Goal: Information Seeking & Learning: Learn about a topic

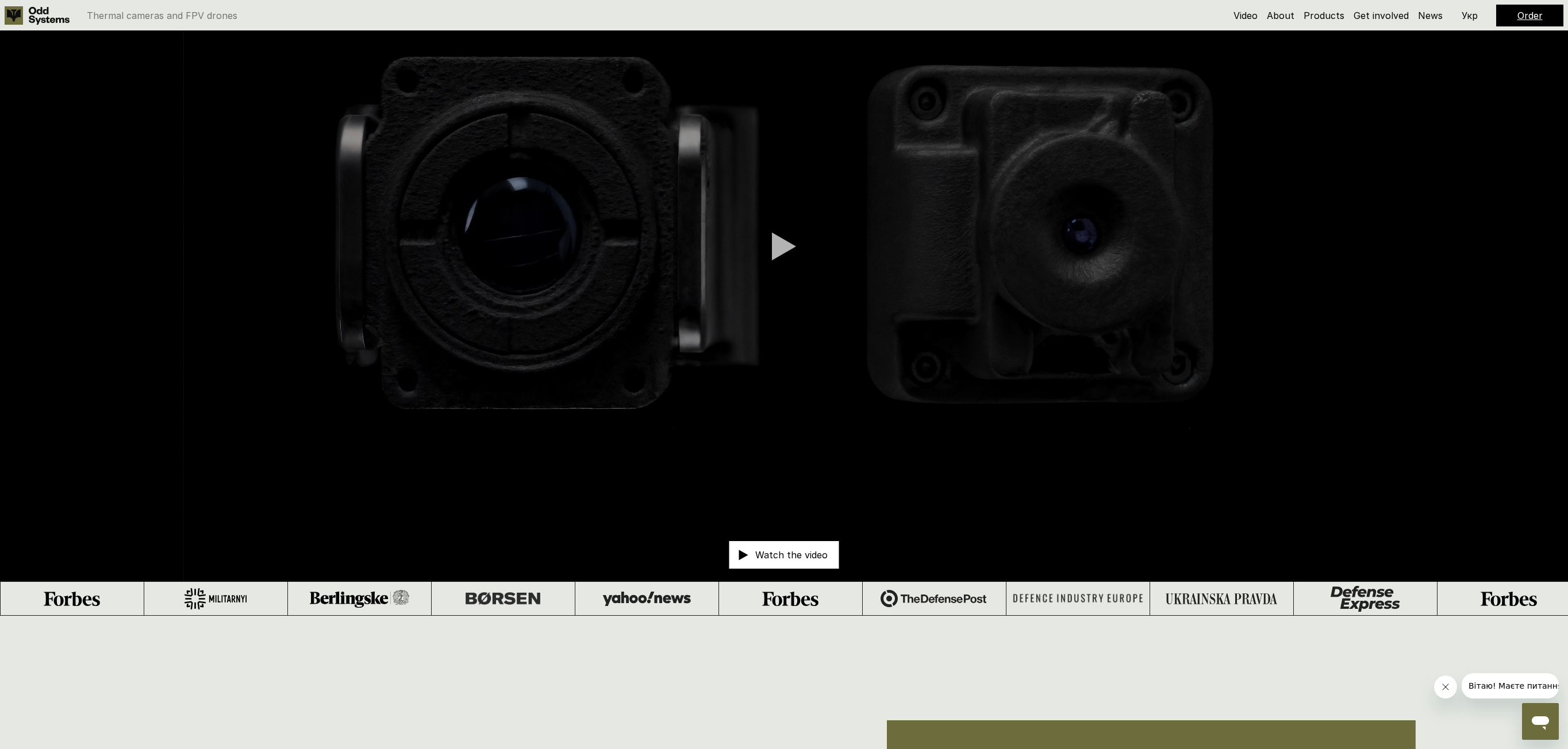
scroll to position [172, 0]
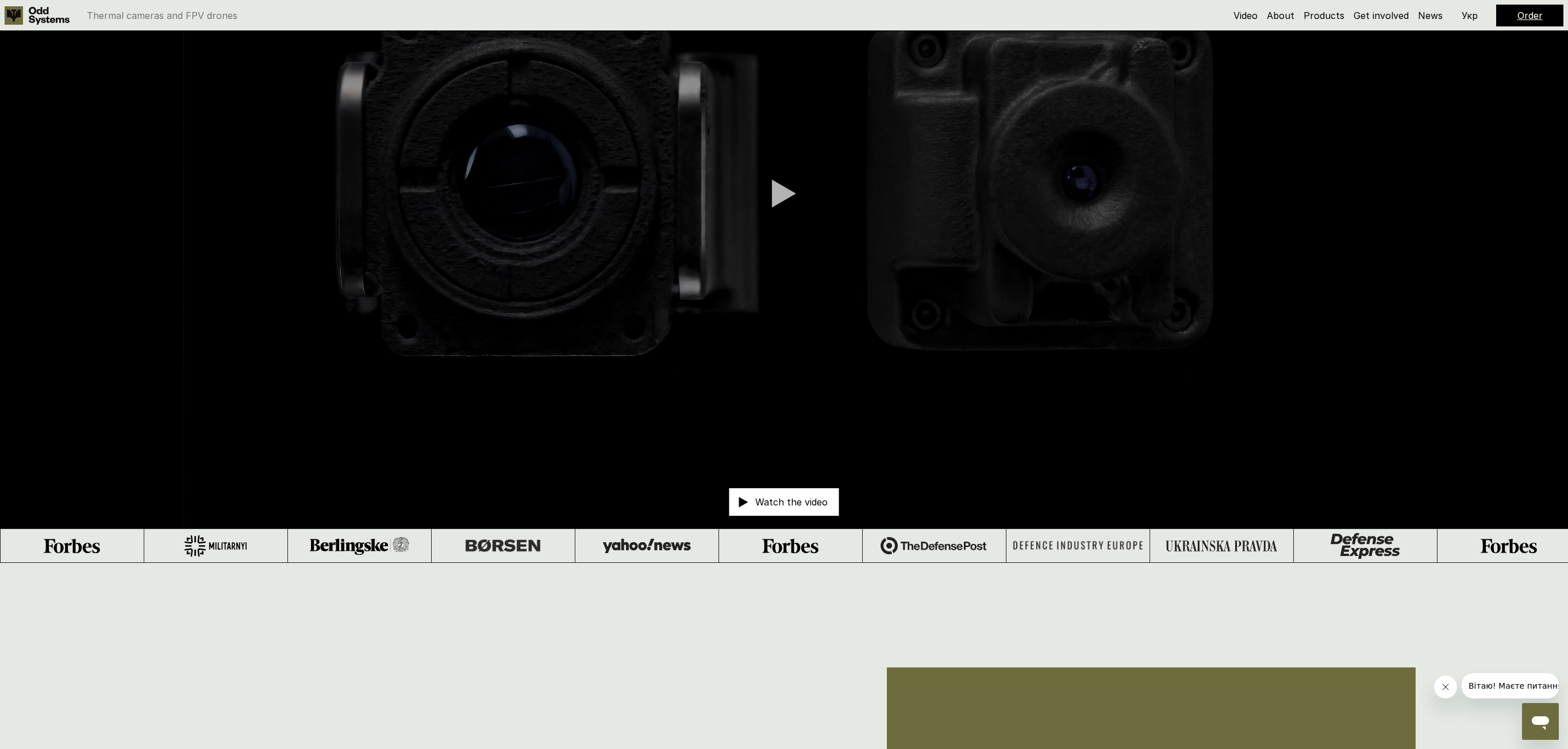
click at [1281, 260] on video at bounding box center [784, 193] width 1568 height 670
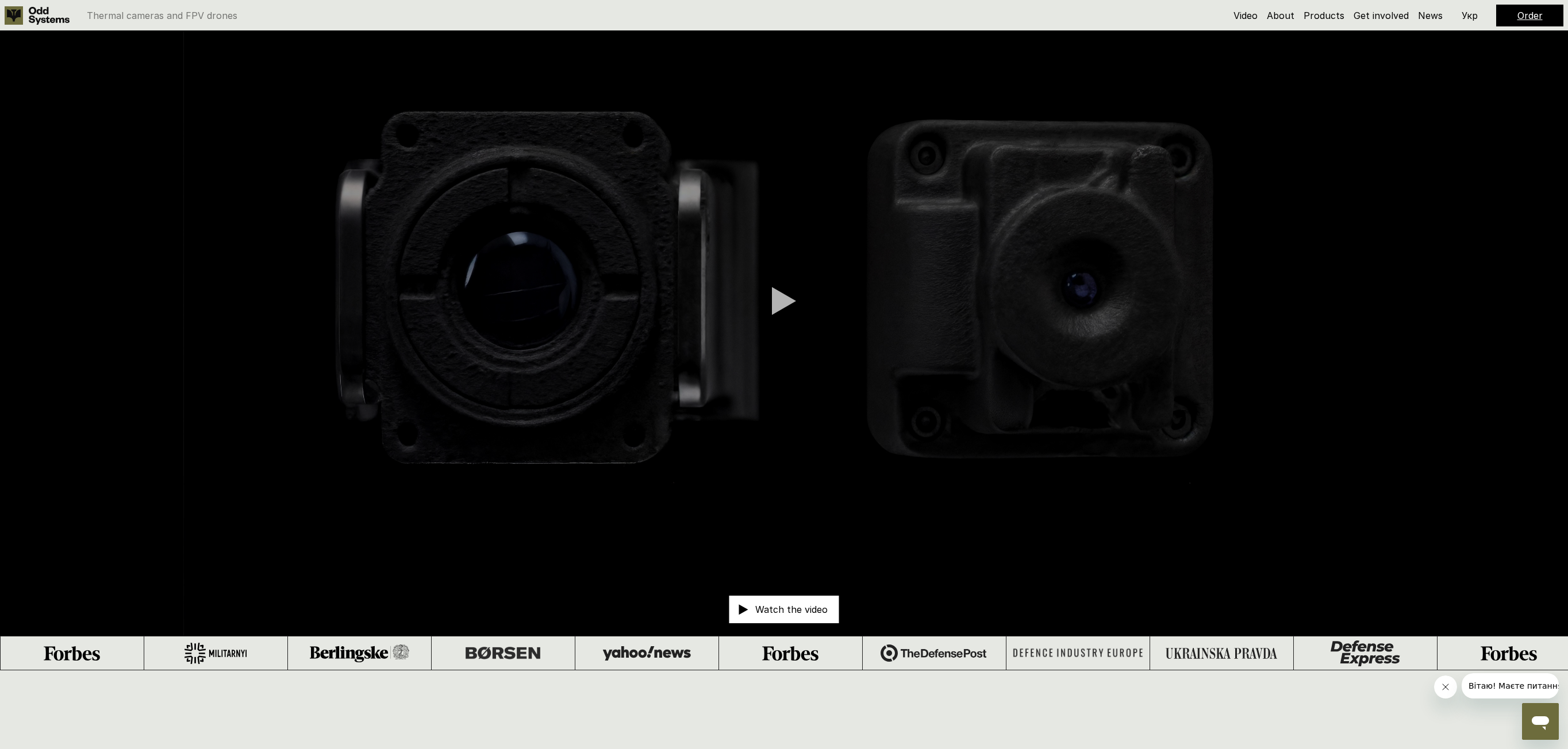
scroll to position [0, 0]
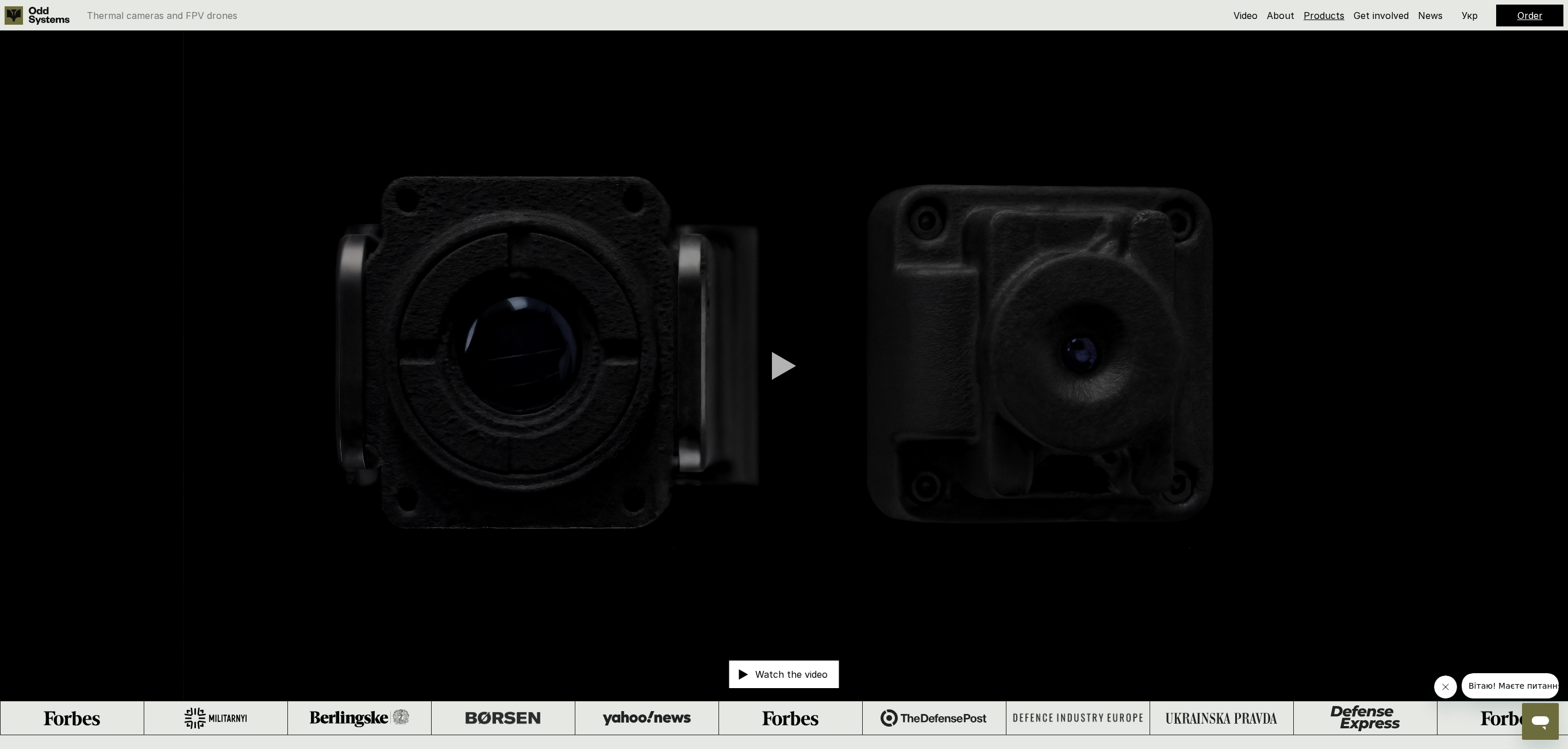
click at [1333, 15] on link "Products" at bounding box center [1324, 15] width 41 height 12
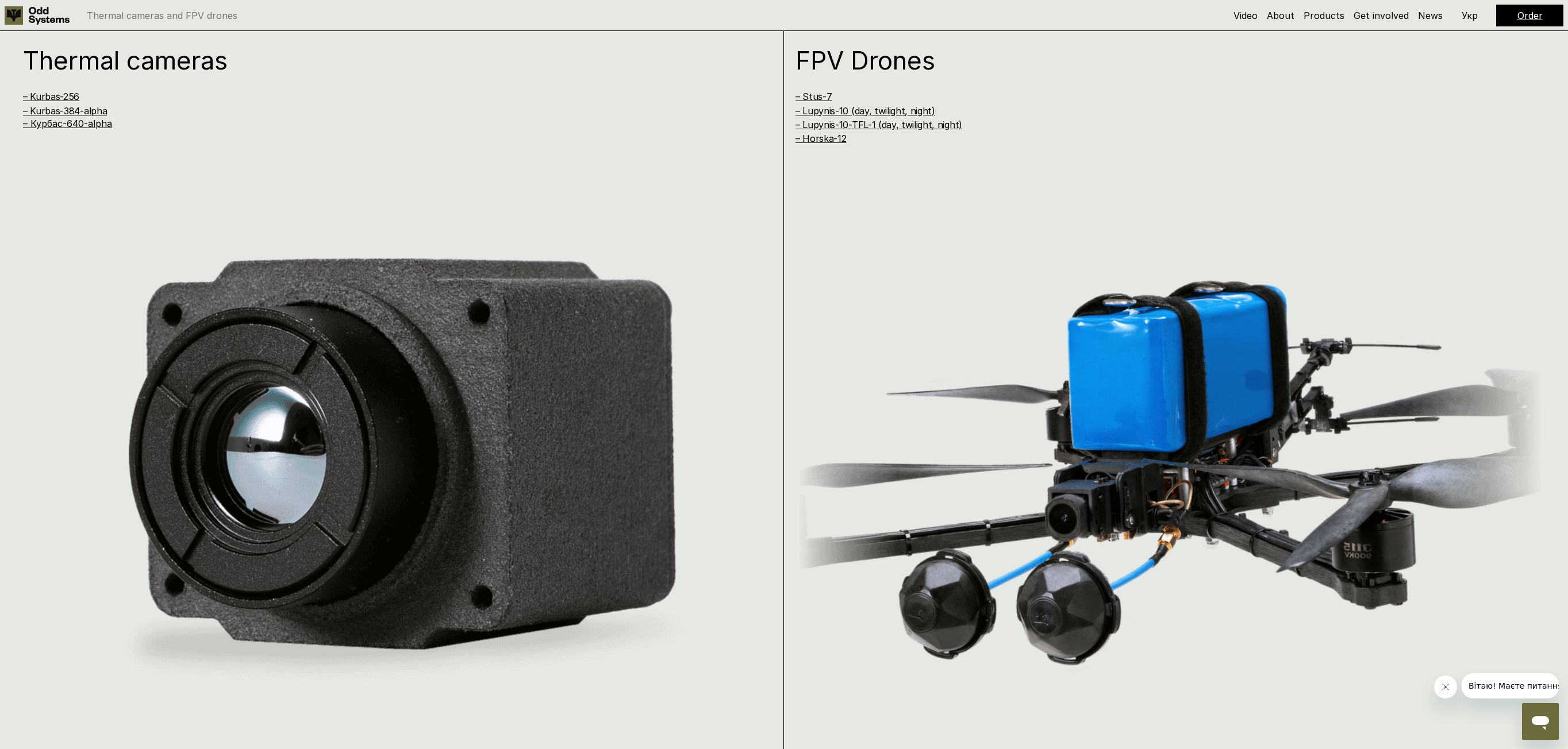
scroll to position [1485, 0]
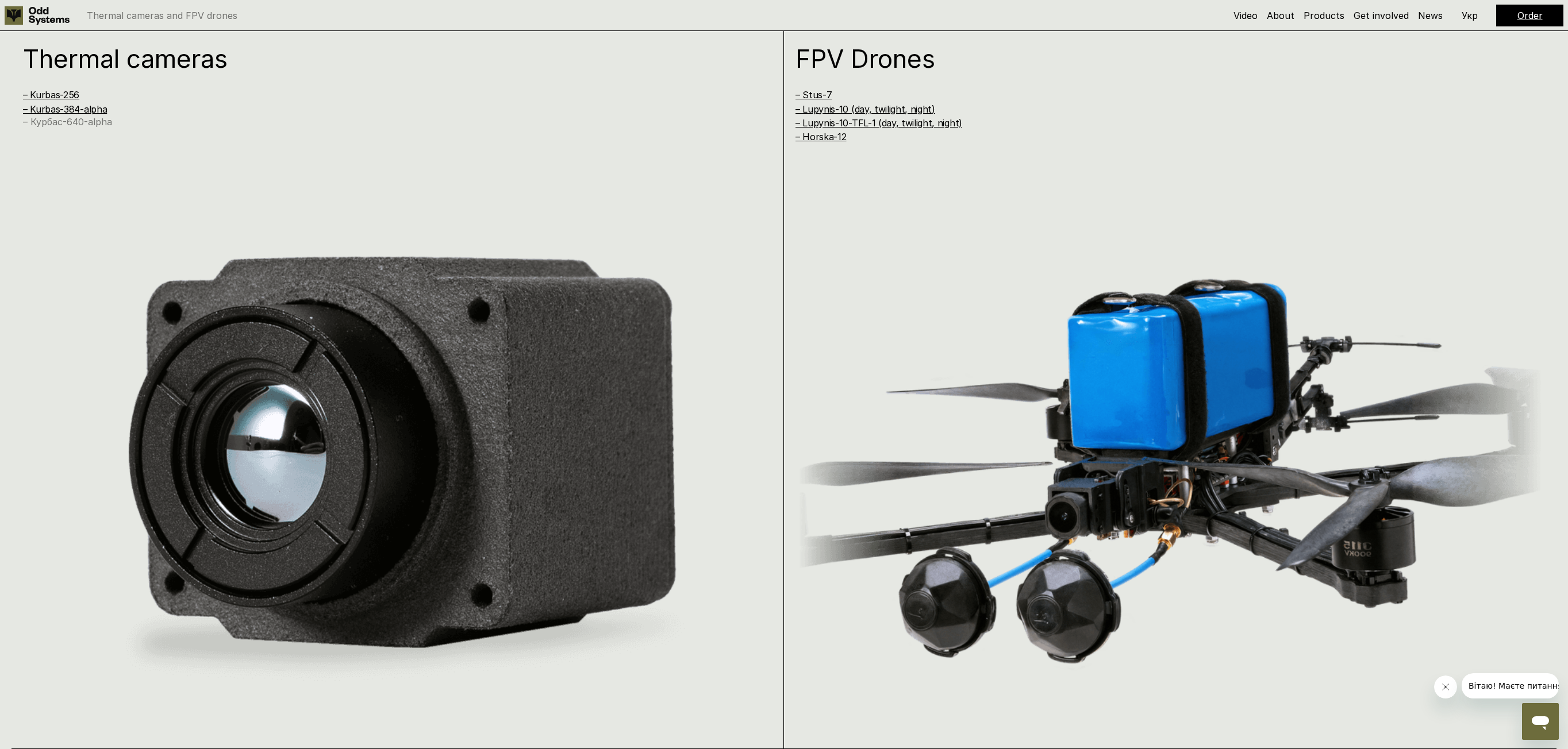
click at [75, 120] on link "– Курбас-640-alpha" at bounding box center [68, 122] width 89 height 12
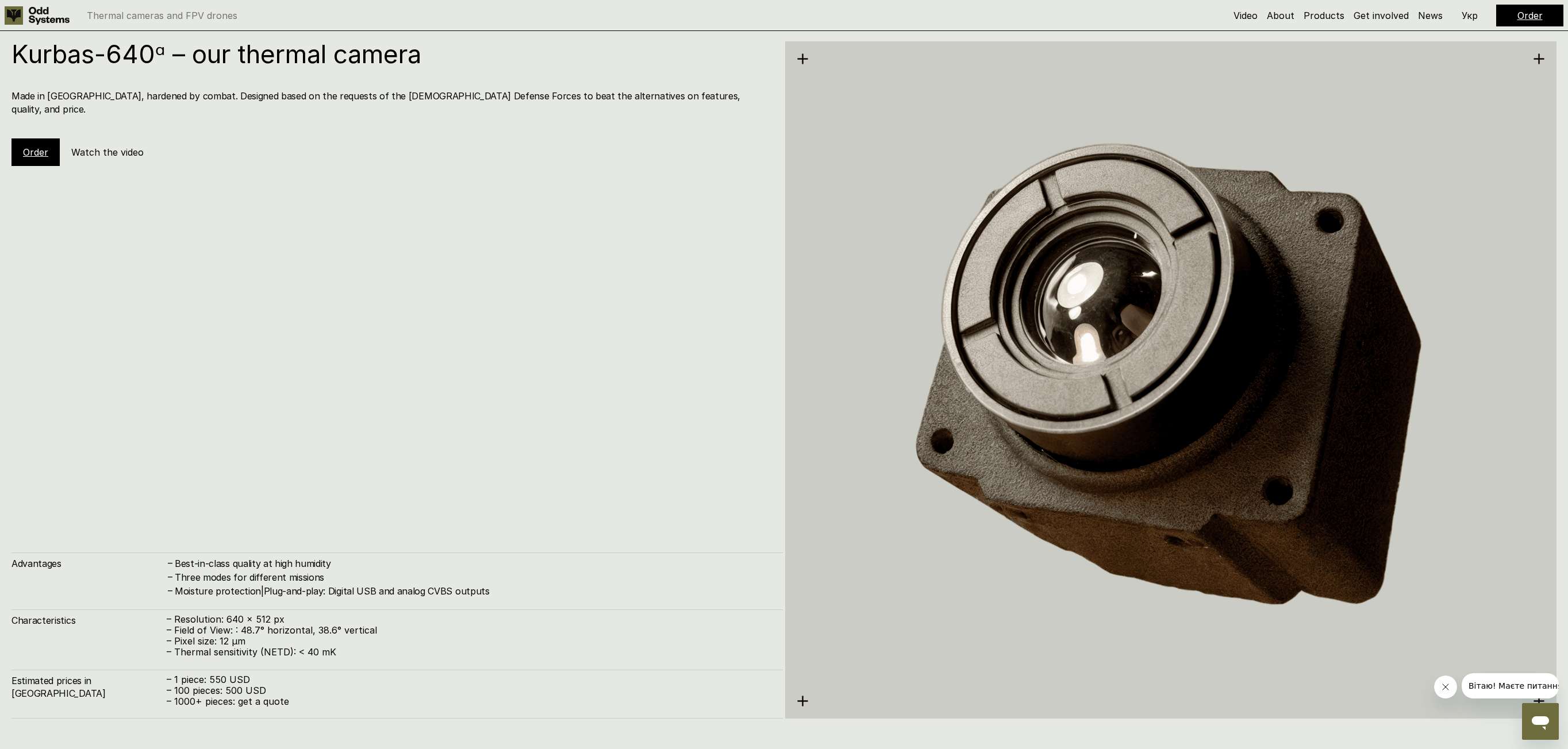
scroll to position [3732, 0]
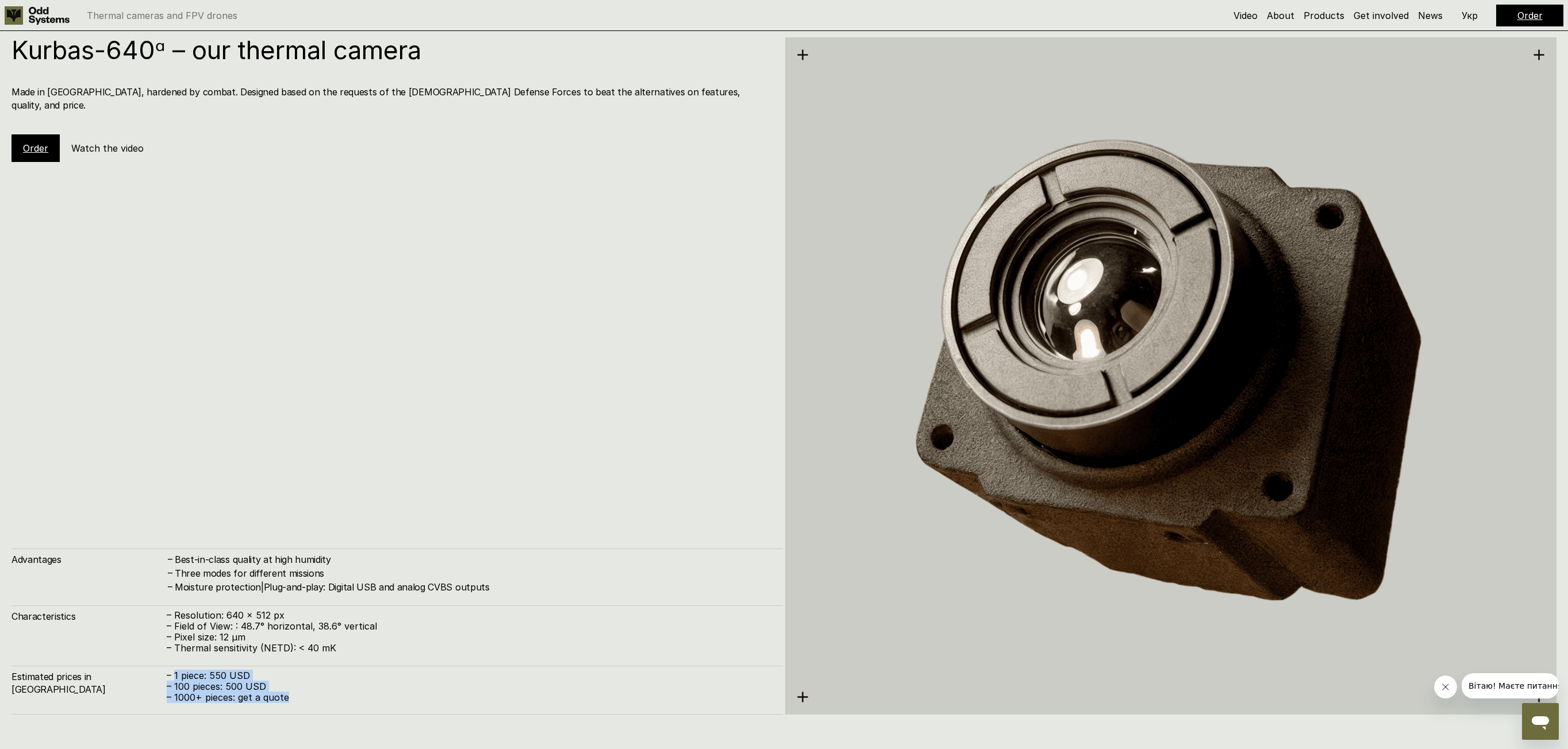
drag, startPoint x: 175, startPoint y: 680, endPoint x: 323, endPoint y: 701, distance: 149.5
click at [323, 701] on div "– 1 piece: 550 USD – 100 pieces: 500 USD – 1000+ pieces: get a quote" at bounding box center [469, 687] width 604 height 33
drag, startPoint x: 173, startPoint y: 614, endPoint x: 284, endPoint y: 699, distance: 139.8
click at [284, 699] on div "Advantages – Best-in-class quality at high humidity – Three modes for different…" at bounding box center [397, 632] width 771 height 167
drag, startPoint x: 13, startPoint y: 616, endPoint x: 306, endPoint y: 706, distance: 306.5
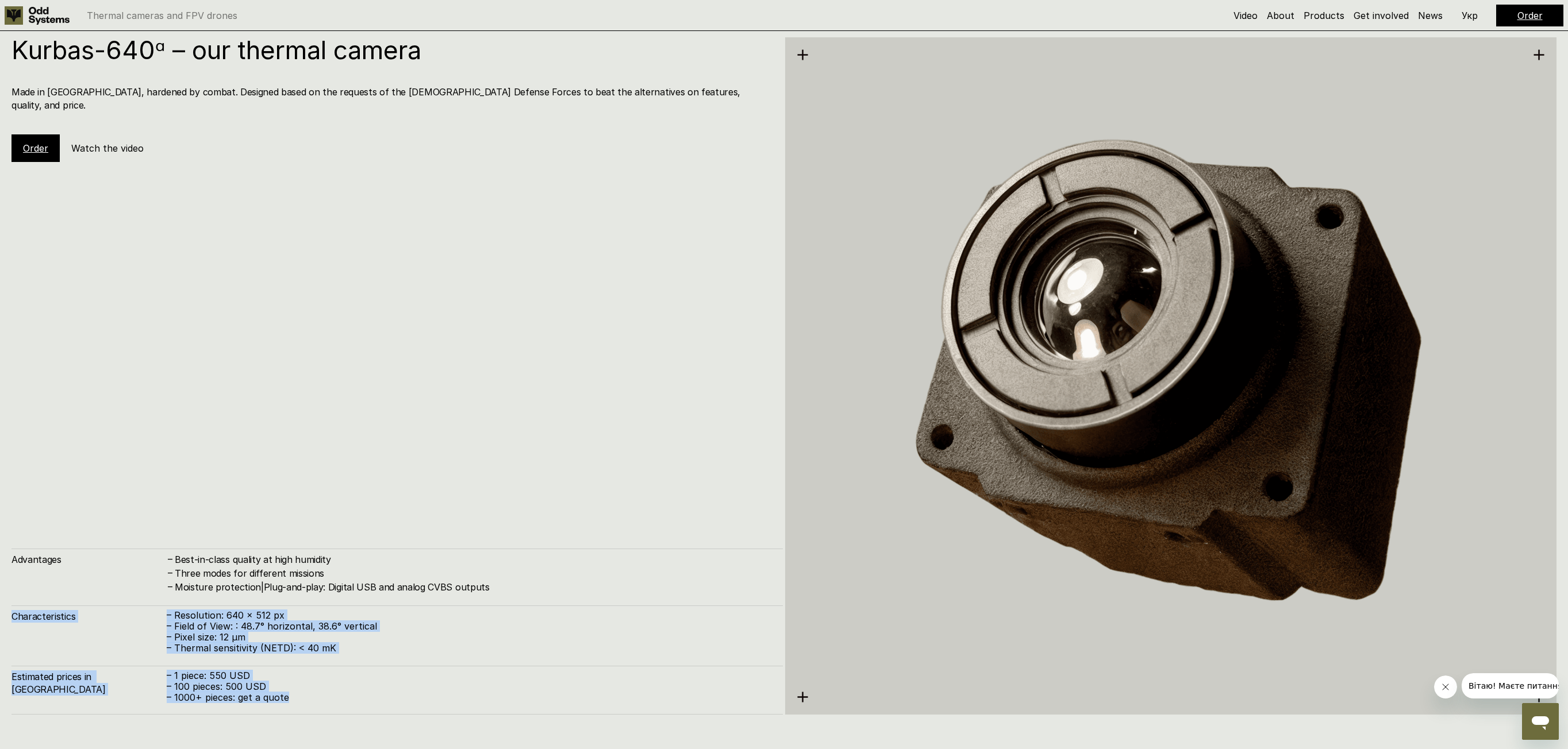
click at [306, 706] on div "Advantages – Best-in-class quality at high humidity – Three modes for different…" at bounding box center [397, 632] width 771 height 167
copy div "Characteristics – Resolution: 640 x 512 px – Field of View: : 48.7° horizontal,…"
